Goal: Check status: Check status

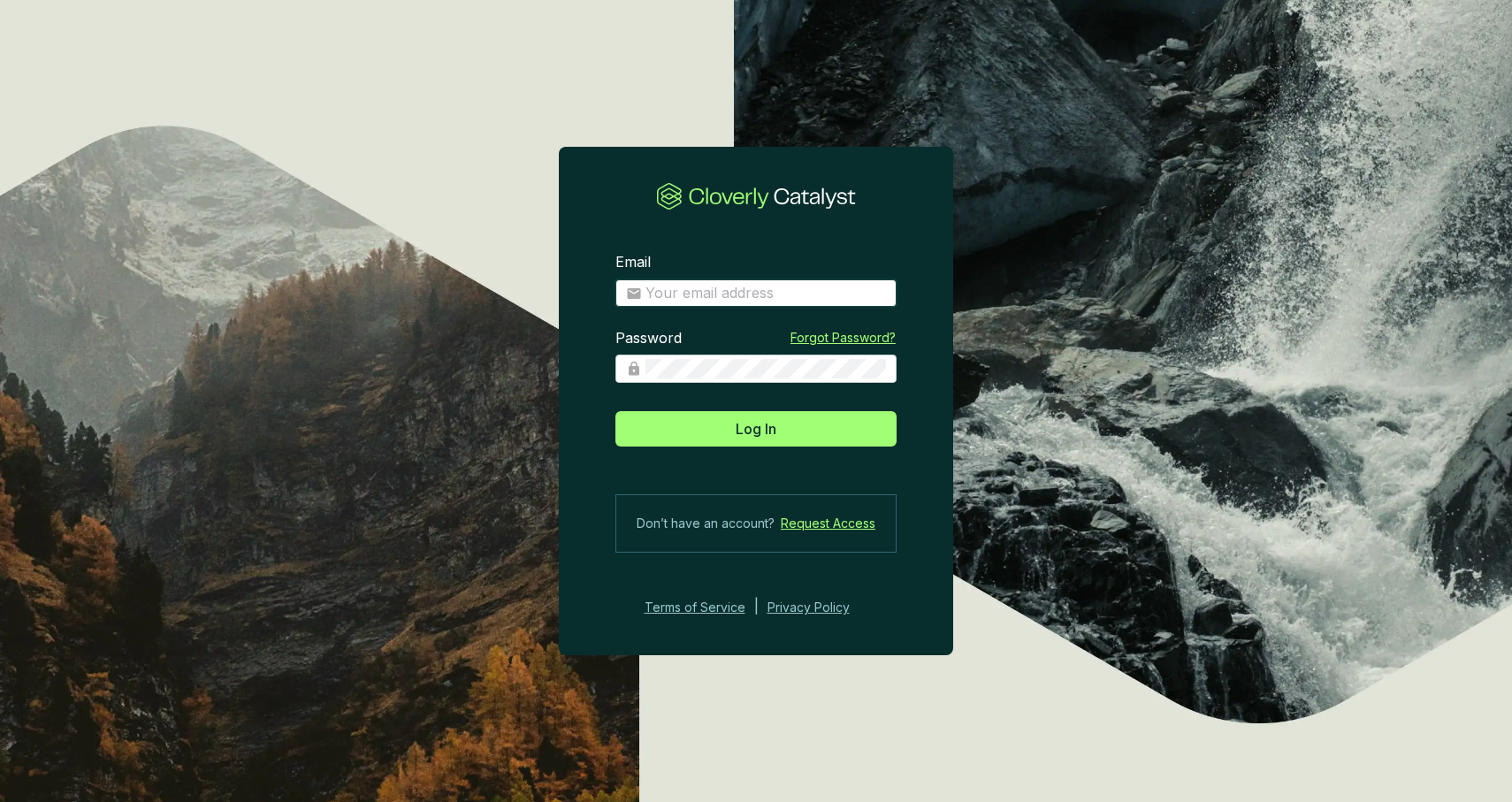
type input "[PERSON_NAME][EMAIL_ADDRESS][DOMAIN_NAME]"
click at [756, 428] on button "Log In" at bounding box center [756, 428] width 281 height 35
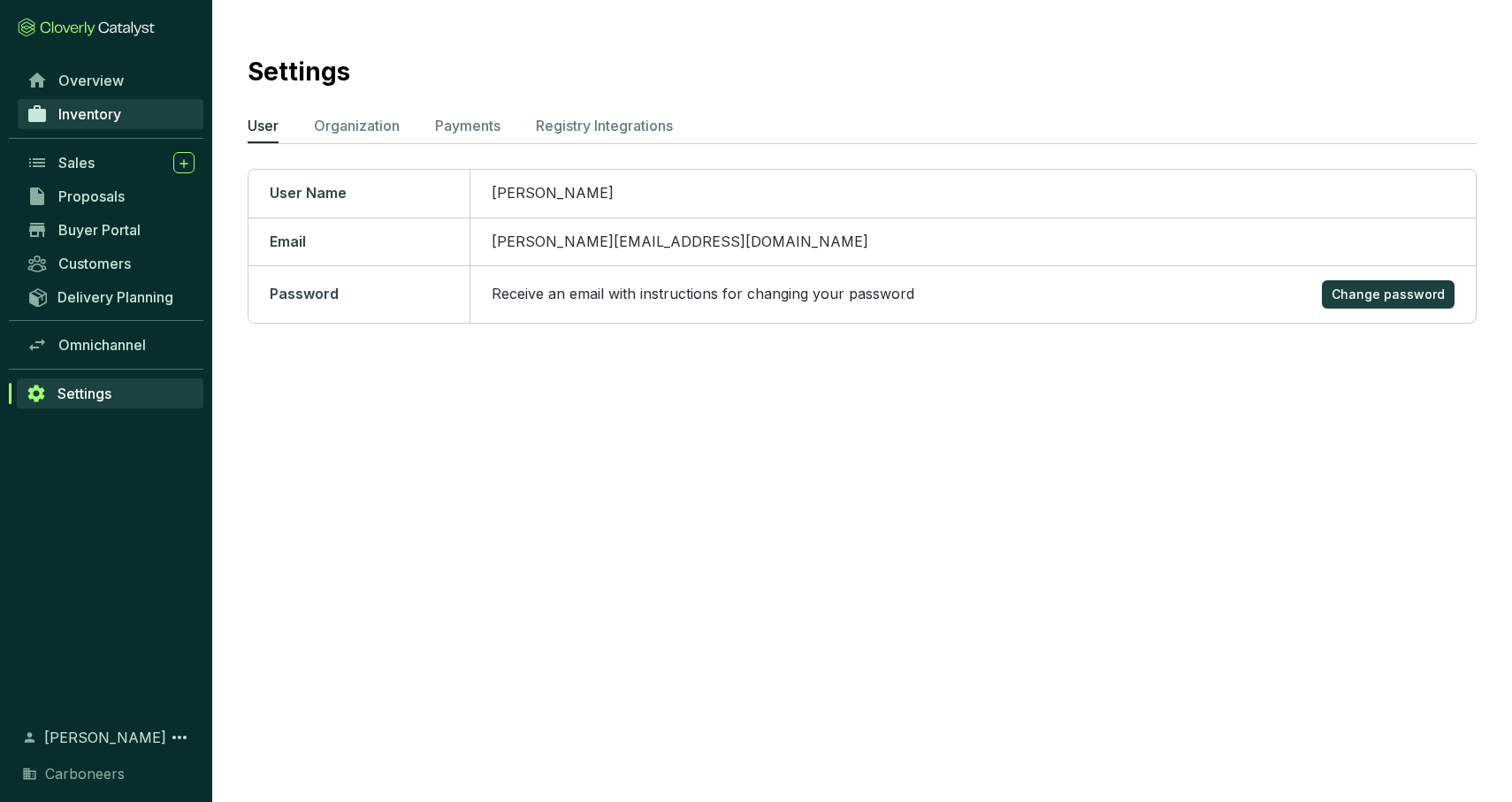
click at [95, 118] on span "Inventory" at bounding box center [89, 113] width 63 height 17
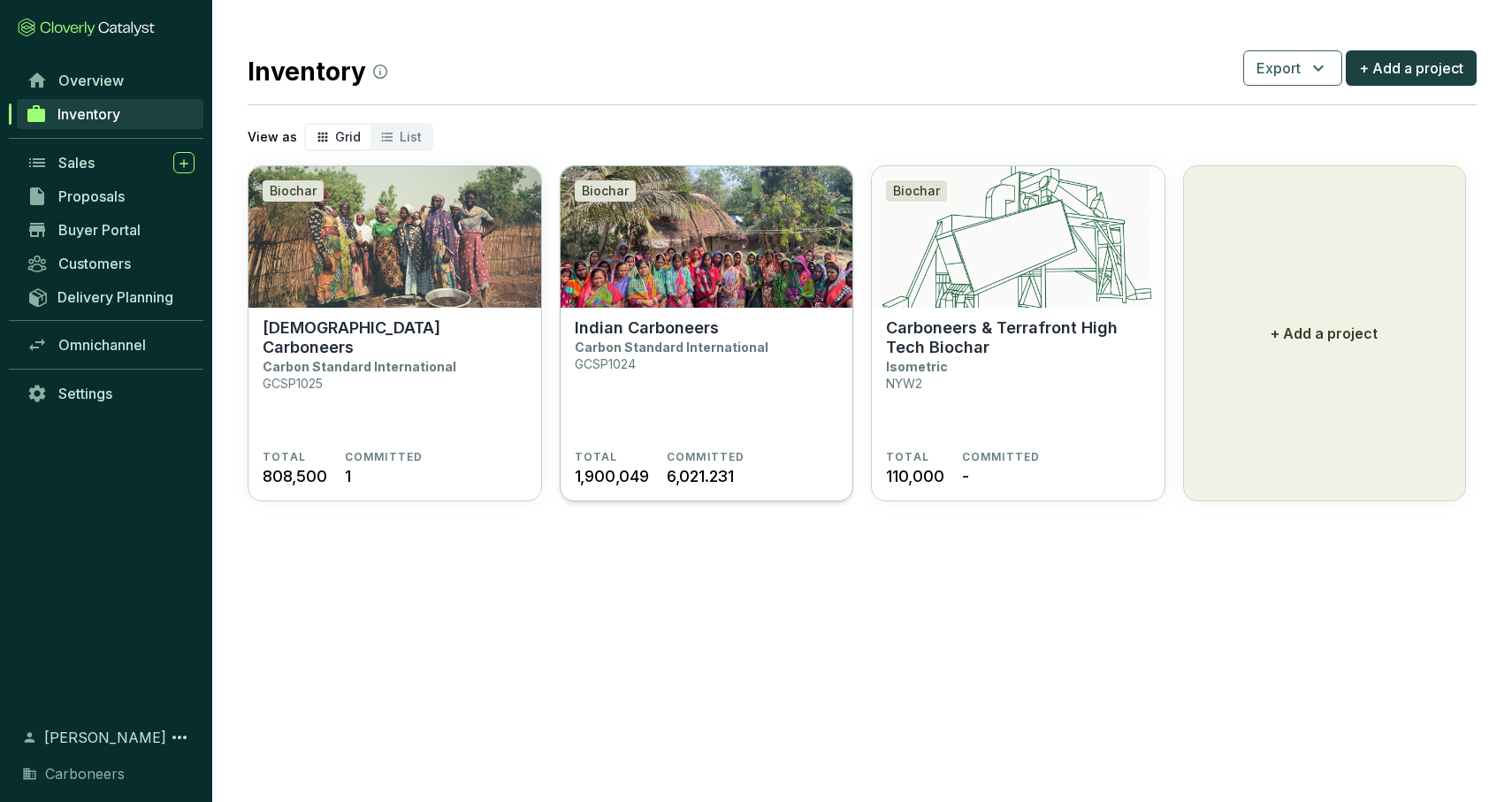
click at [672, 405] on section "Indian Carboneers Carbon Standard International GCSP1024" at bounding box center [706, 384] width 264 height 132
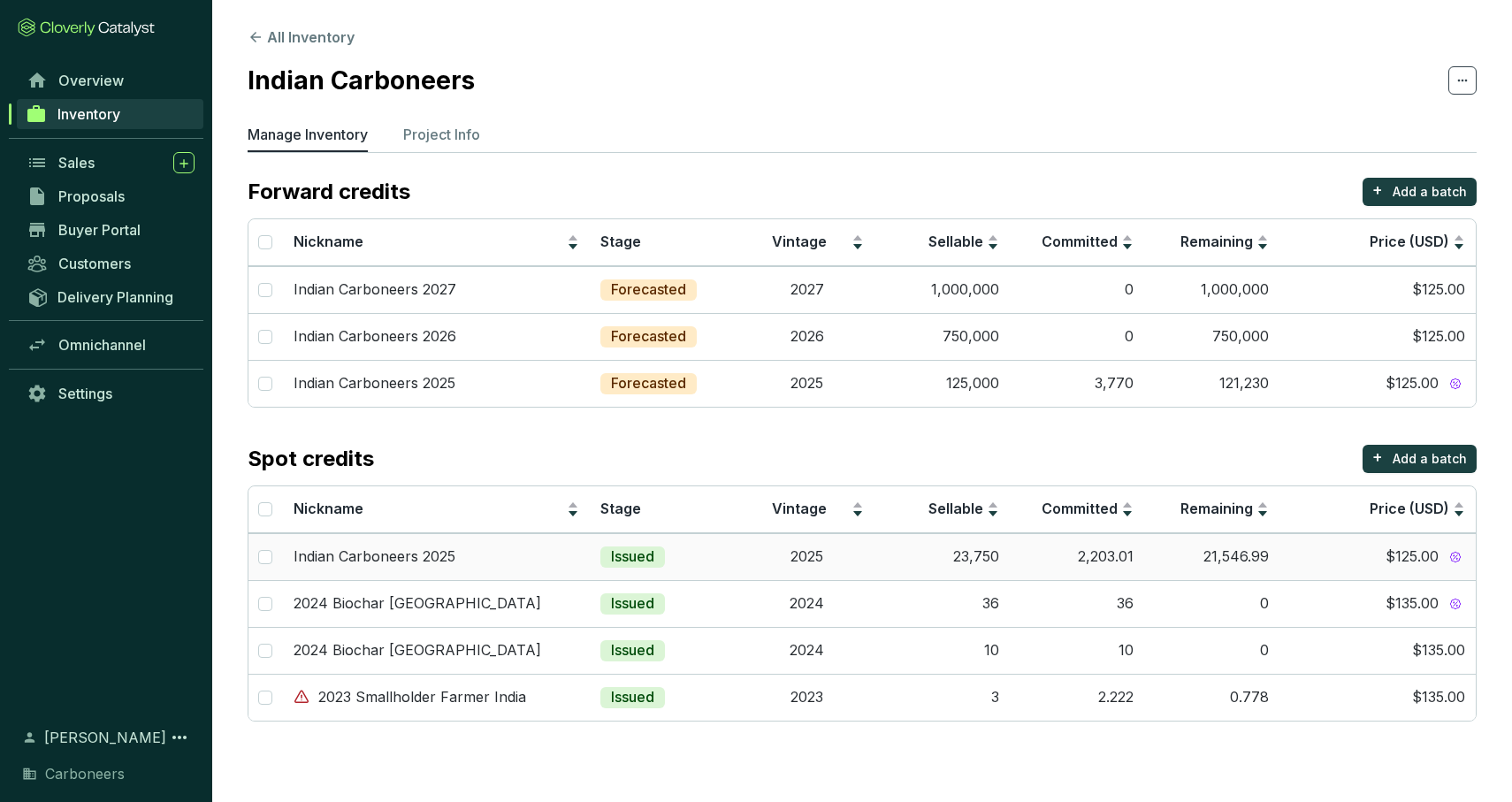
click at [740, 551] on td "2025" at bounding box center [807, 557] width 135 height 47
